Goal: Transaction & Acquisition: Purchase product/service

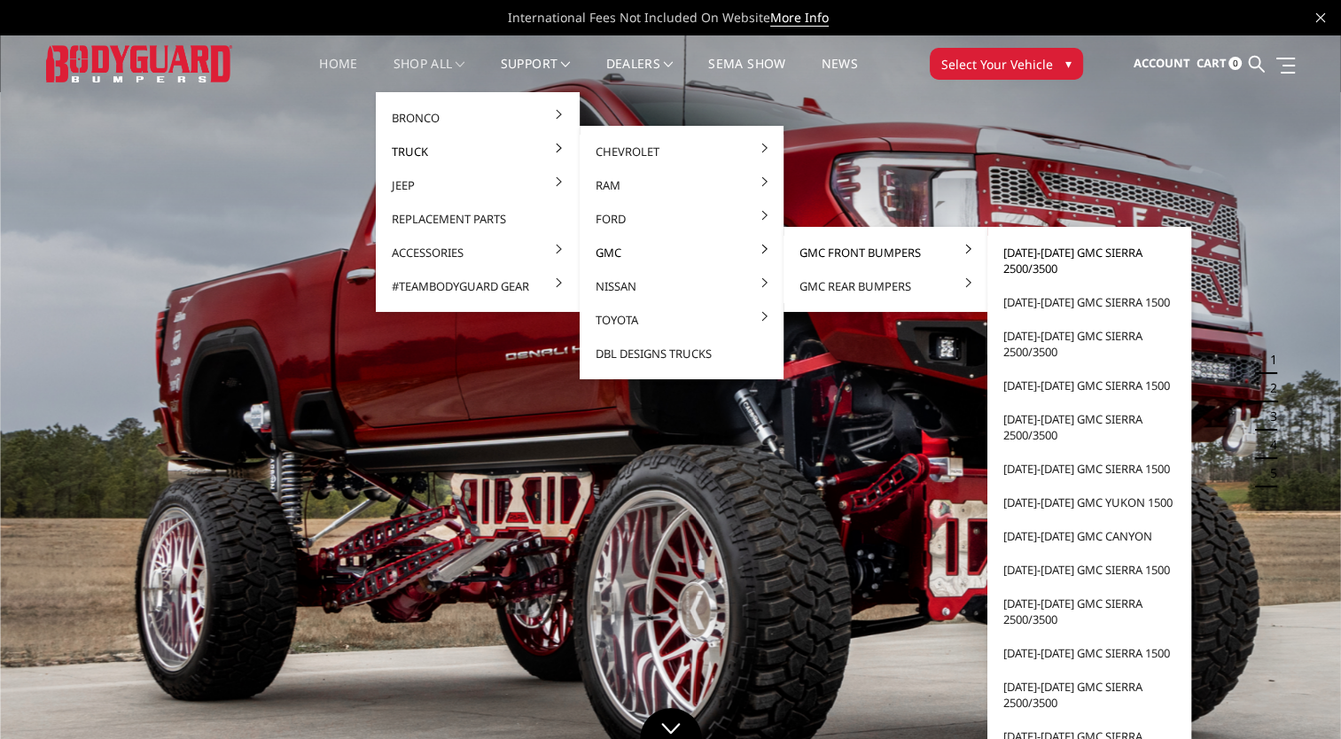
click at [1021, 260] on link "[DATE]-[DATE] GMC Sierra 2500/3500" at bounding box center [1089, 261] width 190 height 50
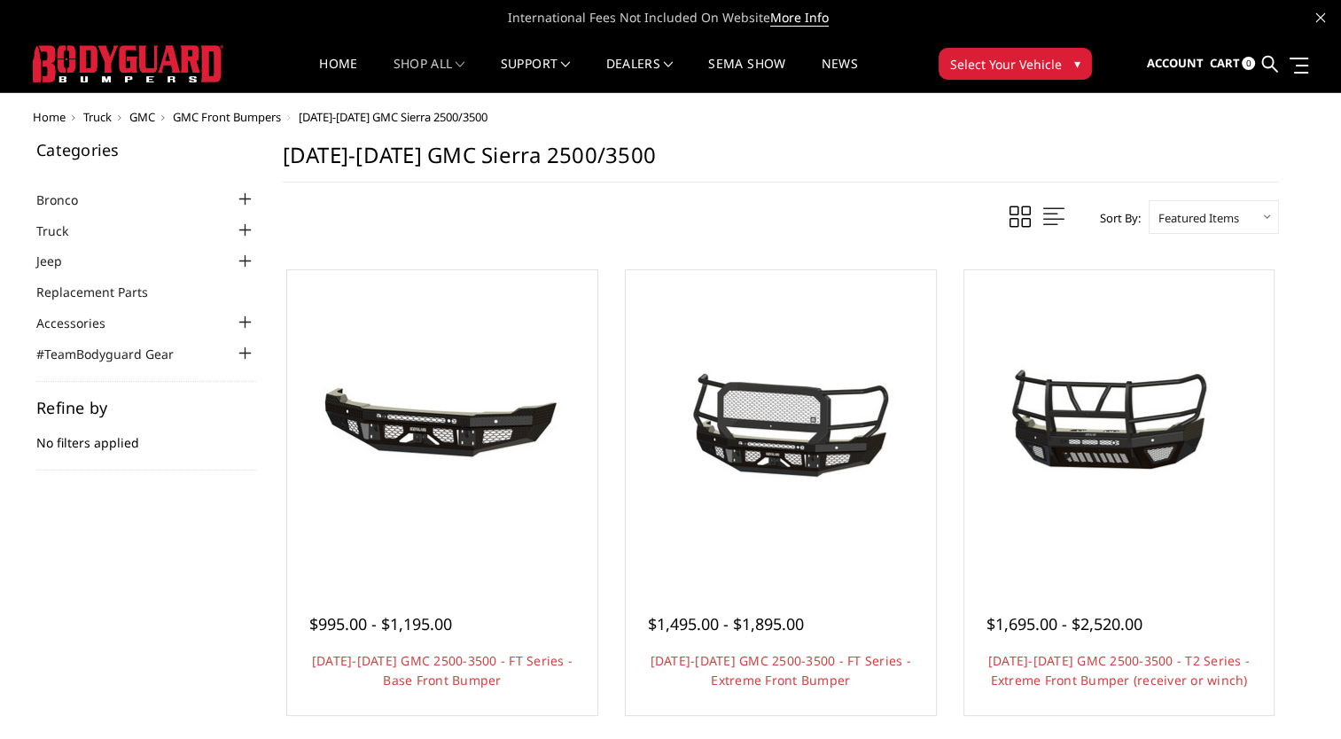
click at [1180, 221] on select "Featured Items Newest Items Best Selling A to Z Z to A By Review Price: Ascendi…" at bounding box center [1213, 217] width 130 height 34
select select "pricedesc"
click at [1148, 200] on select "Featured Items Newest Items Best Selling A to Z Z to A By Review Price: Ascendi…" at bounding box center [1213, 217] width 130 height 34
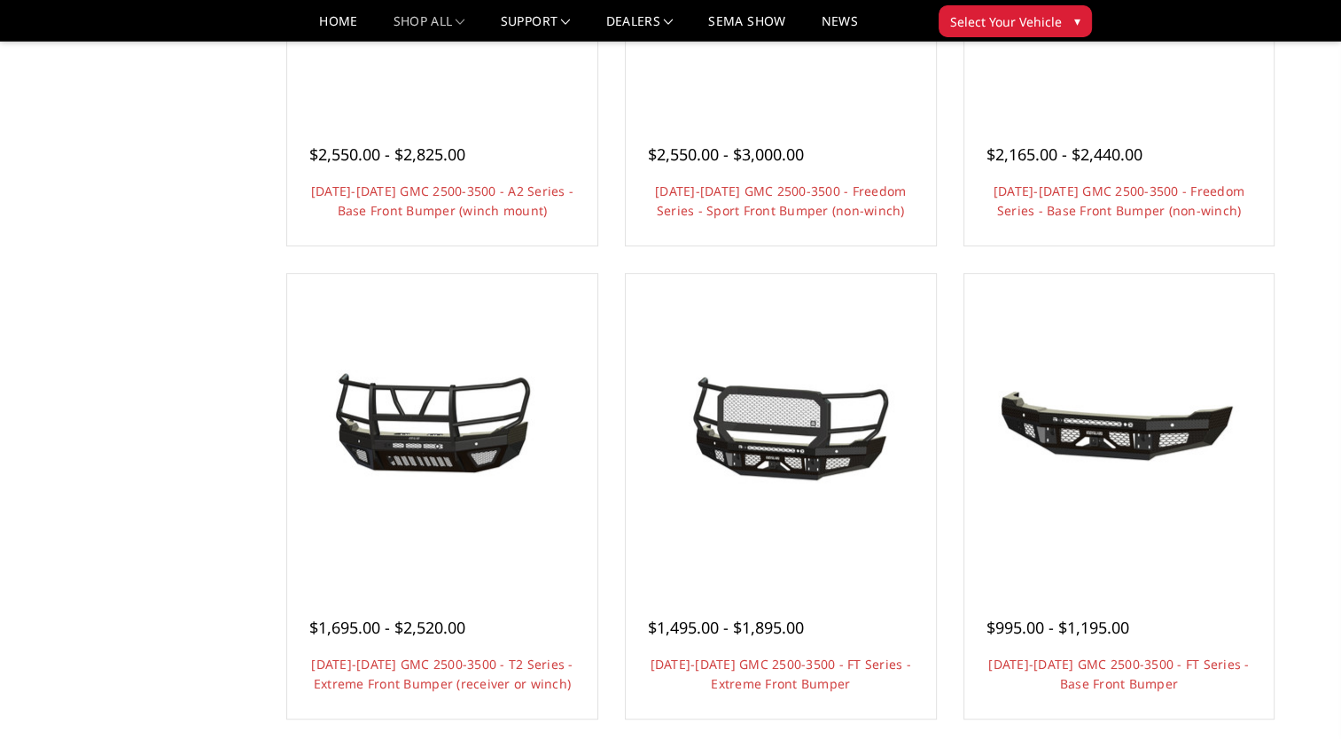
scroll to position [960, 0]
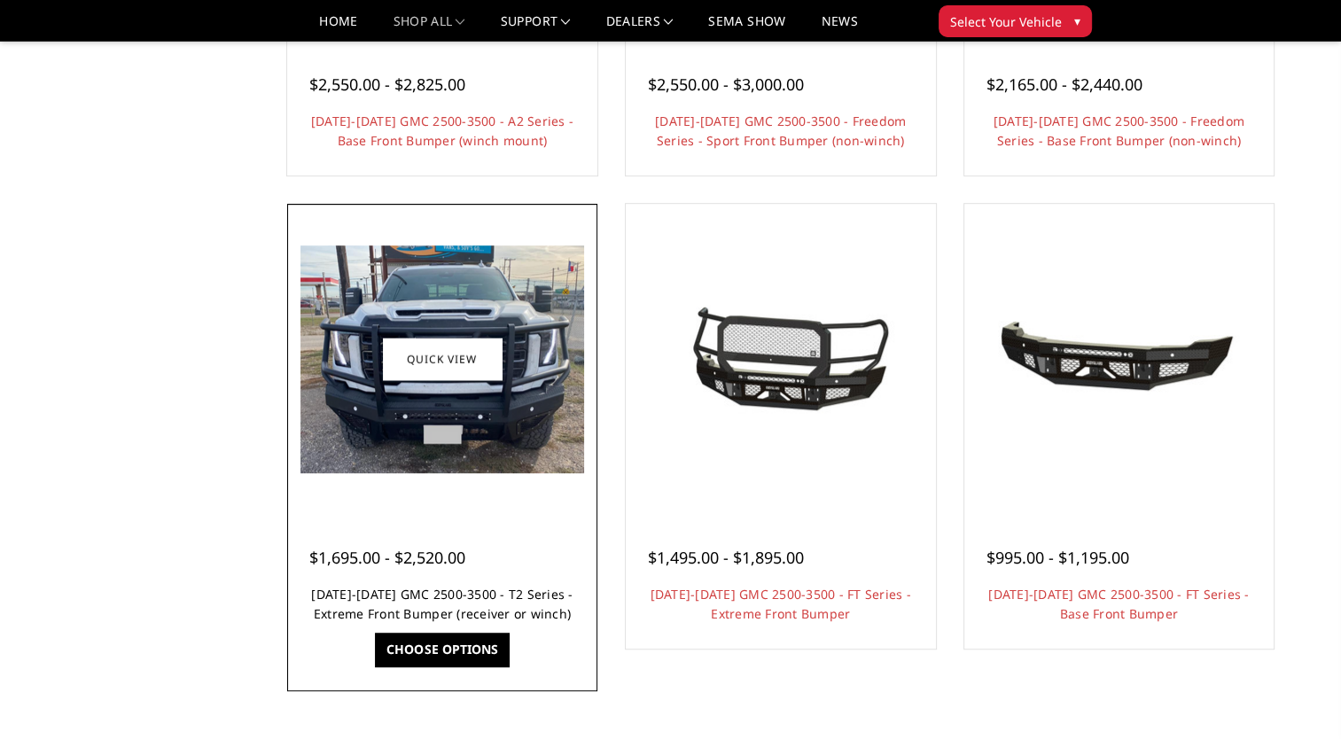
click at [400, 591] on link "2024-2026 GMC 2500-3500 - T2 Series - Extreme Front Bumper (receiver or winch)" at bounding box center [441, 604] width 261 height 36
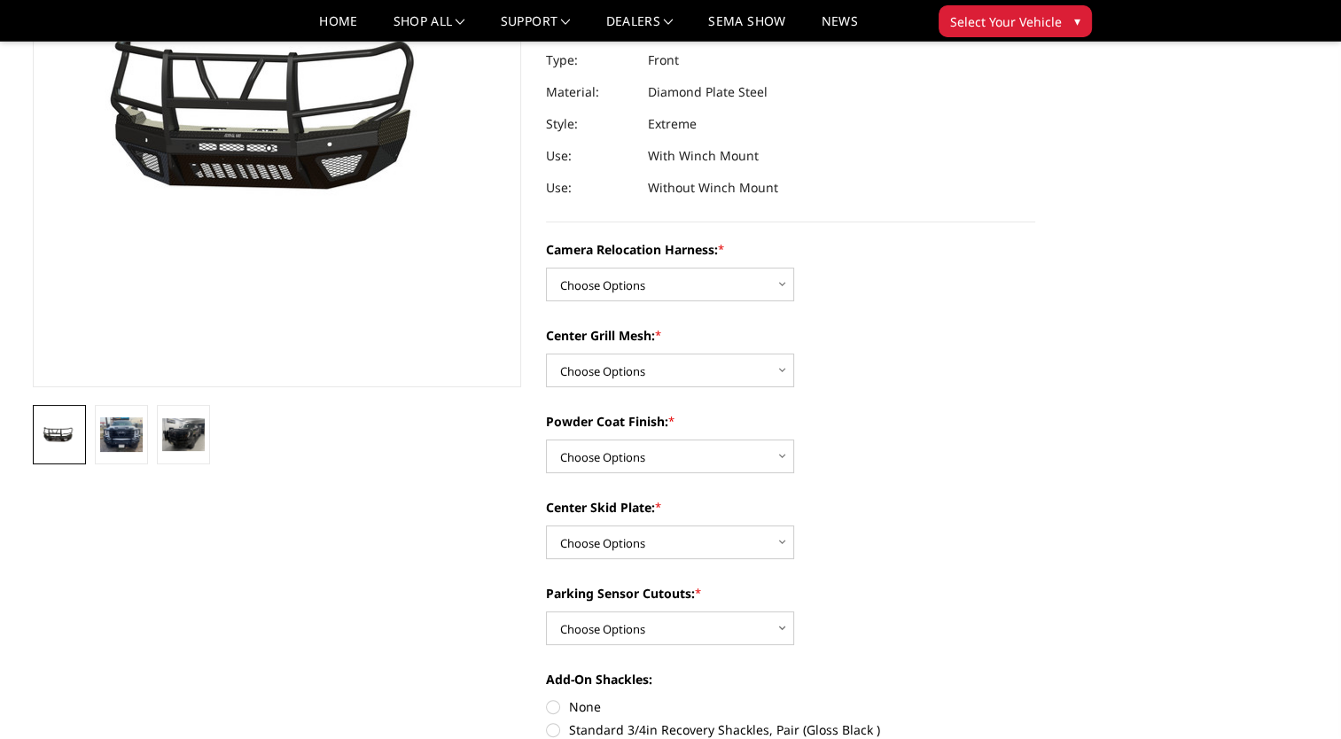
scroll to position [266, 0]
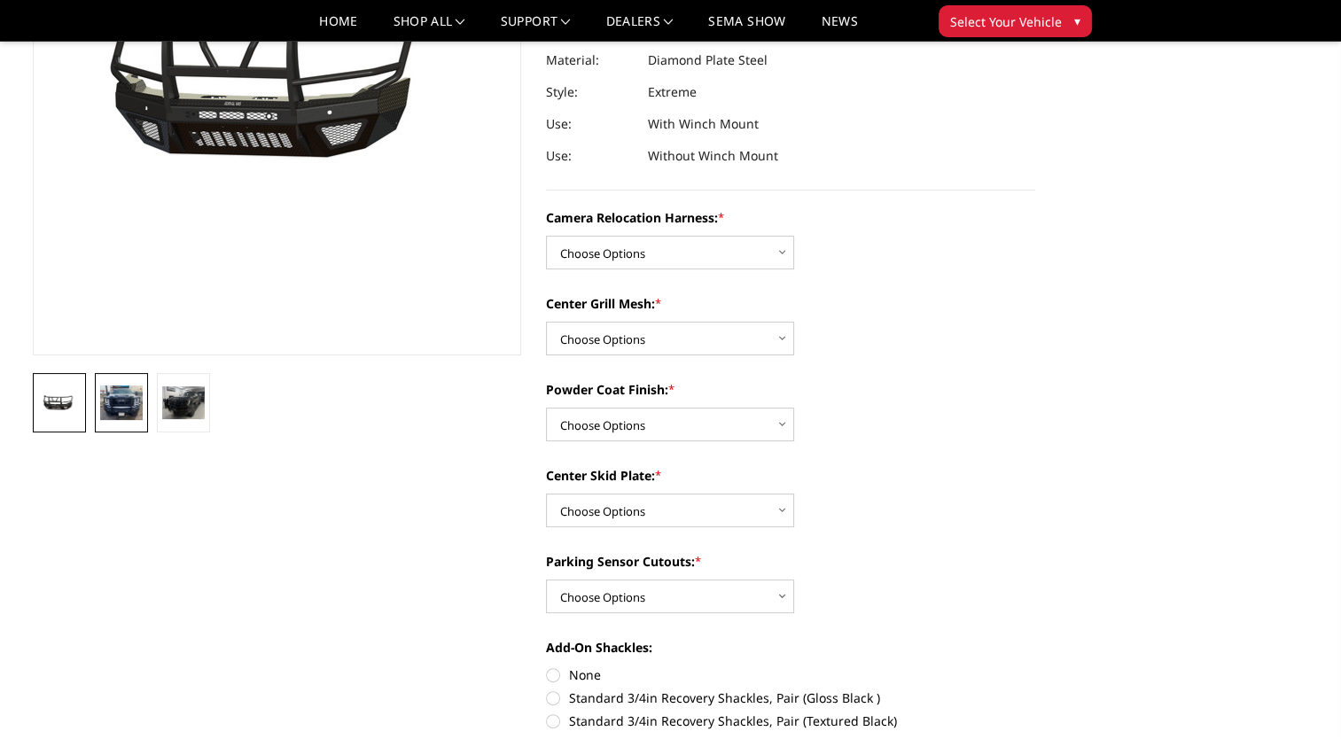
click at [113, 400] on img at bounding box center [121, 402] width 43 height 35
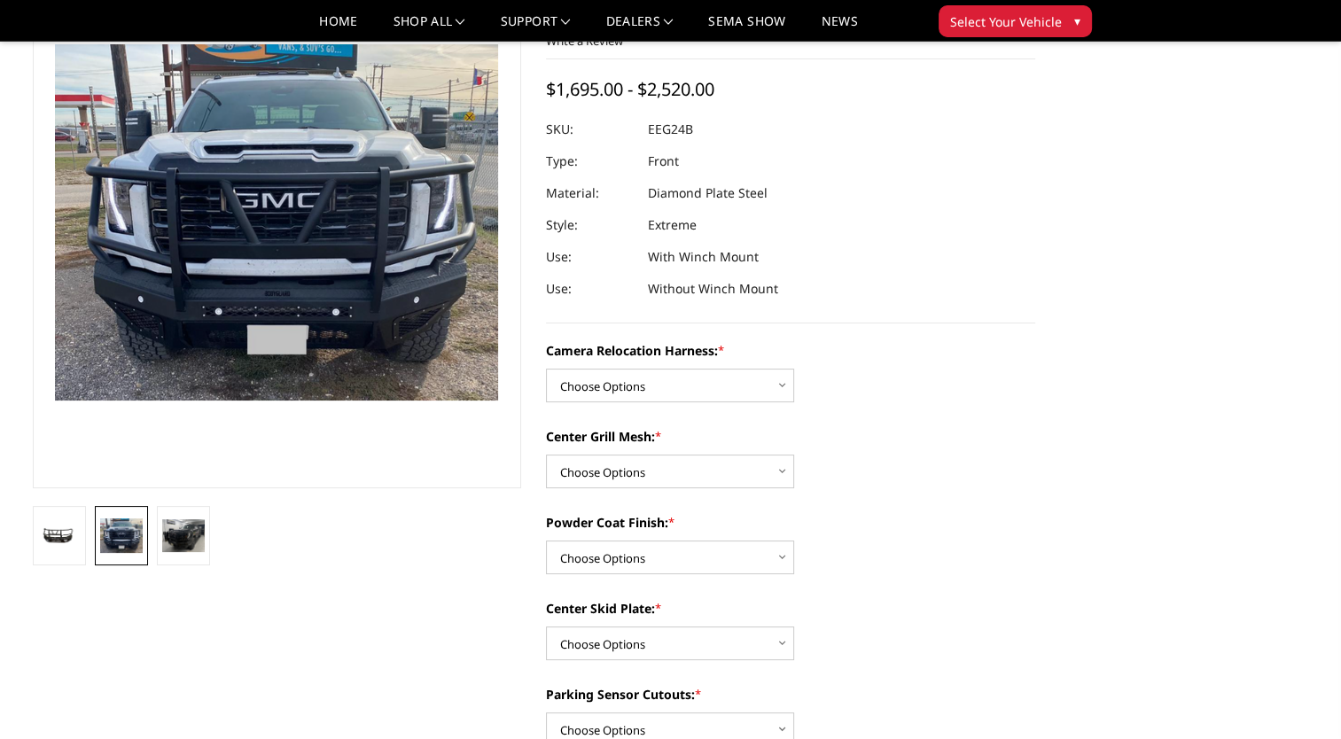
scroll to position [103, 0]
